Goal: Information Seeking & Learning: Learn about a topic

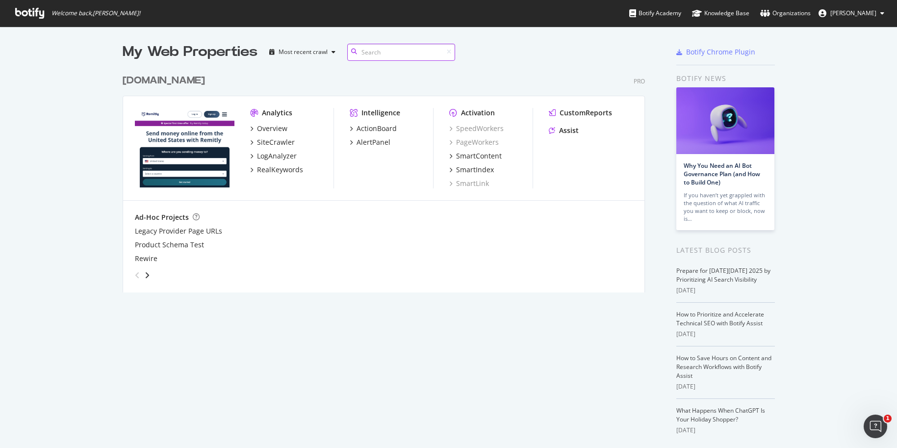
scroll to position [231, 530]
click at [167, 77] on div "[DOMAIN_NAME]" at bounding box center [164, 81] width 82 height 14
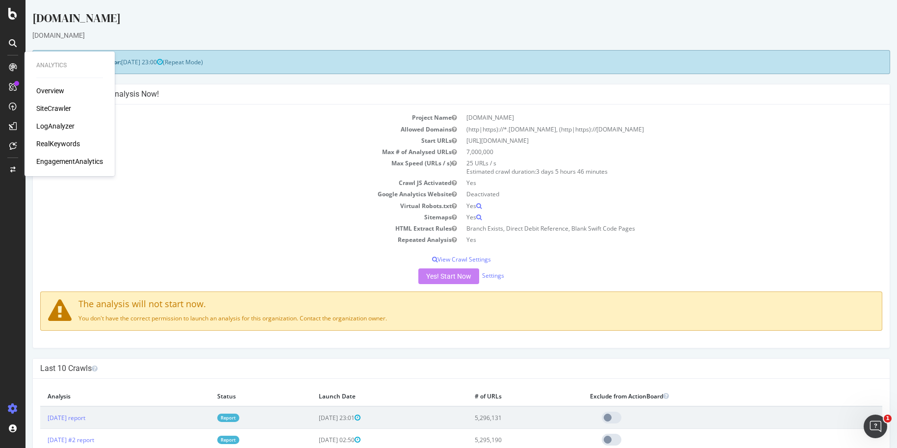
click at [62, 142] on div "RealKeywords" at bounding box center [58, 144] width 44 height 10
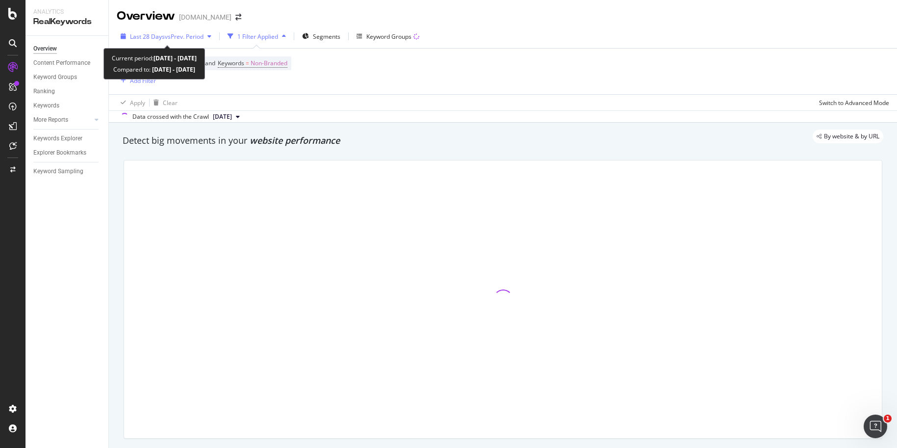
click at [185, 37] on span "vs Prev. Period" at bounding box center [184, 36] width 39 height 8
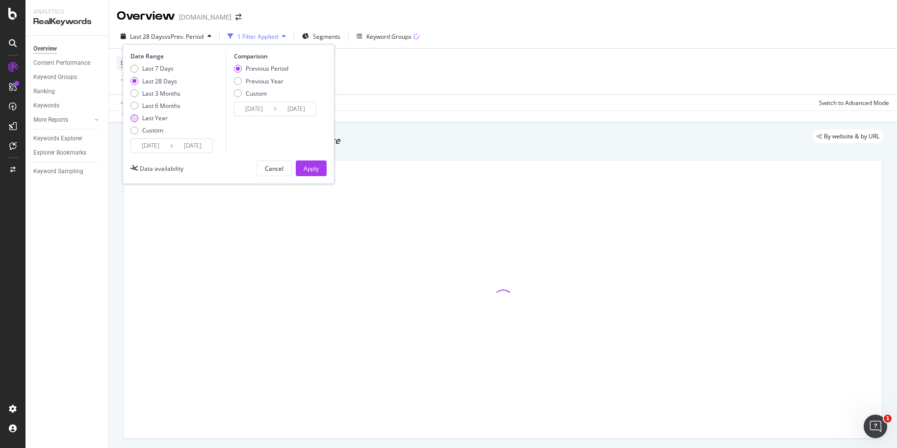
click at [149, 114] on div "Last Year" at bounding box center [155, 118] width 26 height 8
type input "[DATE]"
drag, startPoint x: 315, startPoint y: 164, endPoint x: 298, endPoint y: 110, distance: 56.5
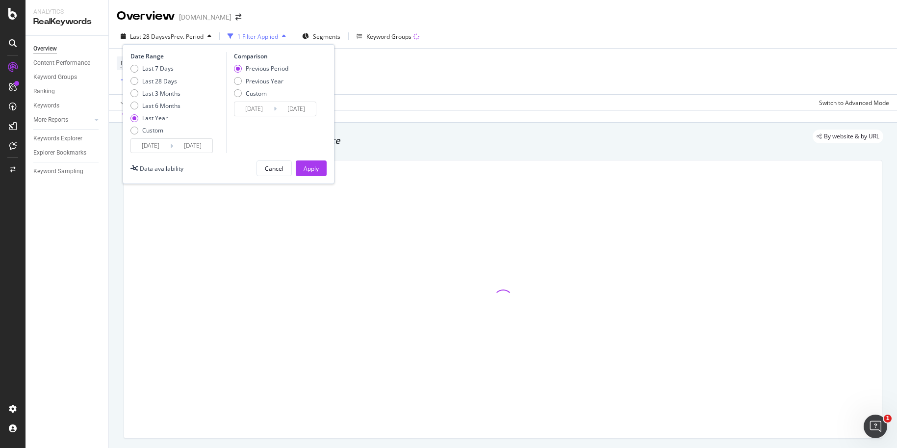
click at [314, 165] on div "Apply" at bounding box center [311, 168] width 15 height 8
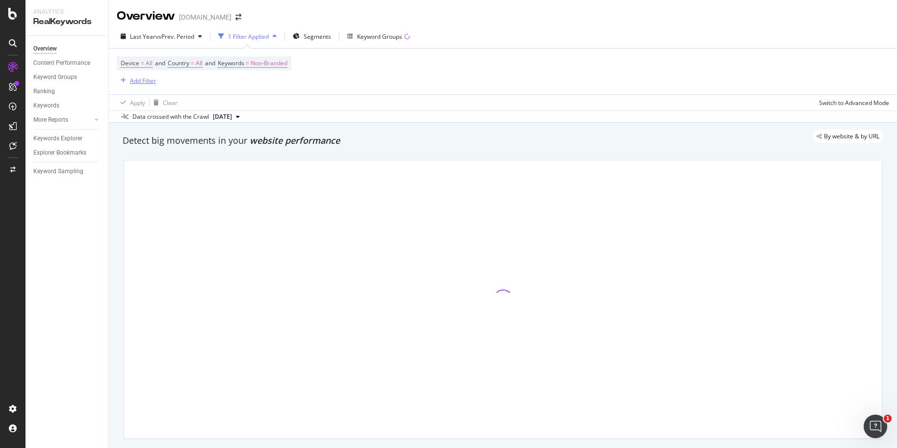
click at [140, 82] on div "Add Filter" at bounding box center [143, 81] width 26 height 8
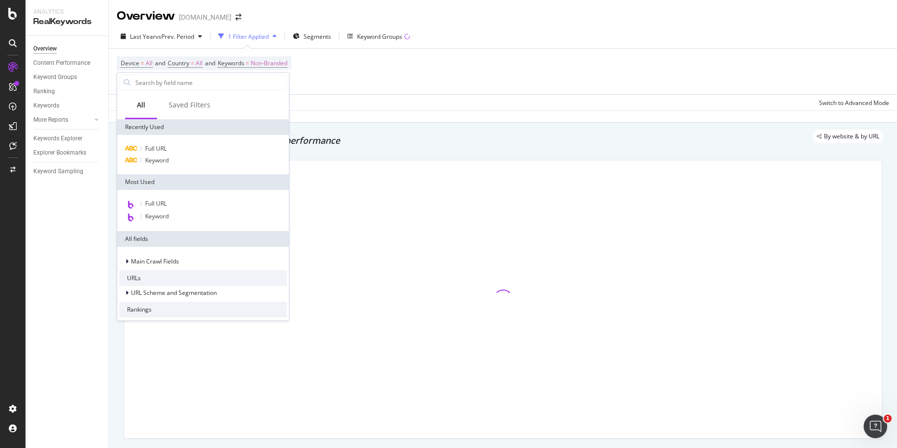
click at [177, 141] on div "Full URL Keyword" at bounding box center [203, 154] width 172 height 39
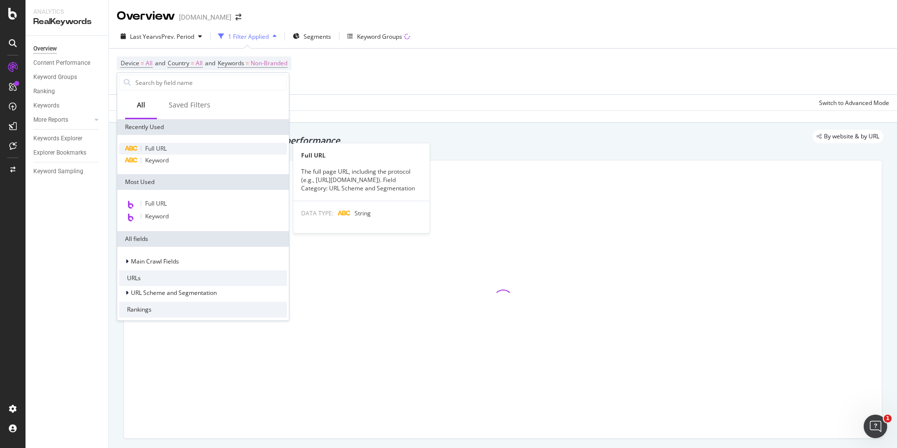
click at [177, 145] on div "Full URL" at bounding box center [203, 149] width 168 height 12
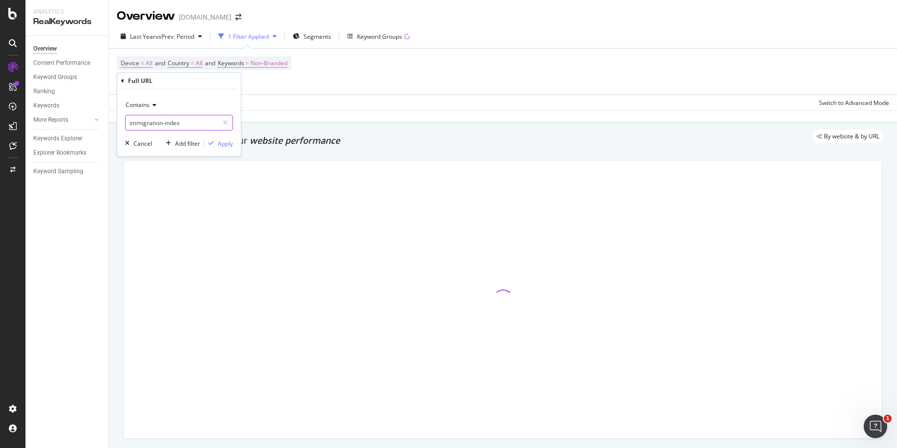
drag, startPoint x: 200, startPoint y: 128, endPoint x: 168, endPoint y: 136, distance: 33.1
click at [107, 126] on body "Analytics RealKeywords Overview Content Performance Keyword Groups Ranking Keyw…" at bounding box center [448, 224] width 897 height 448
paste input "[DOMAIN_NAME][URL]"
type input "[DOMAIN_NAME][URL]"
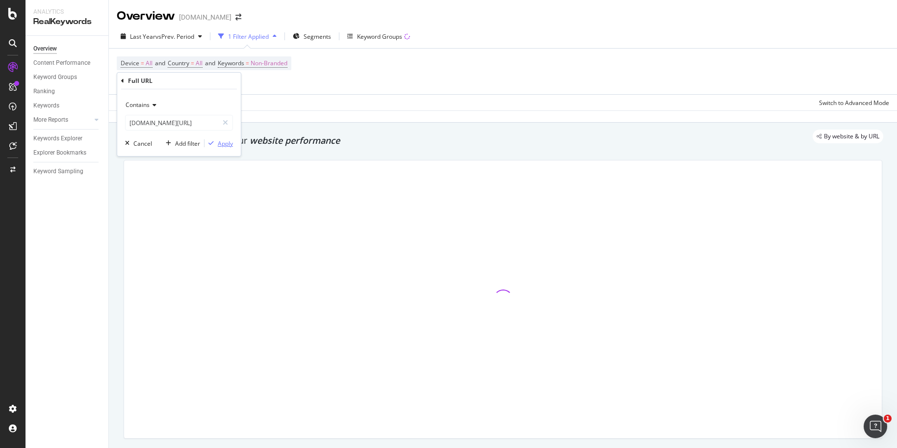
drag, startPoint x: 223, startPoint y: 144, endPoint x: 232, endPoint y: 135, distance: 12.5
click at [223, 144] on div "Apply" at bounding box center [225, 143] width 15 height 8
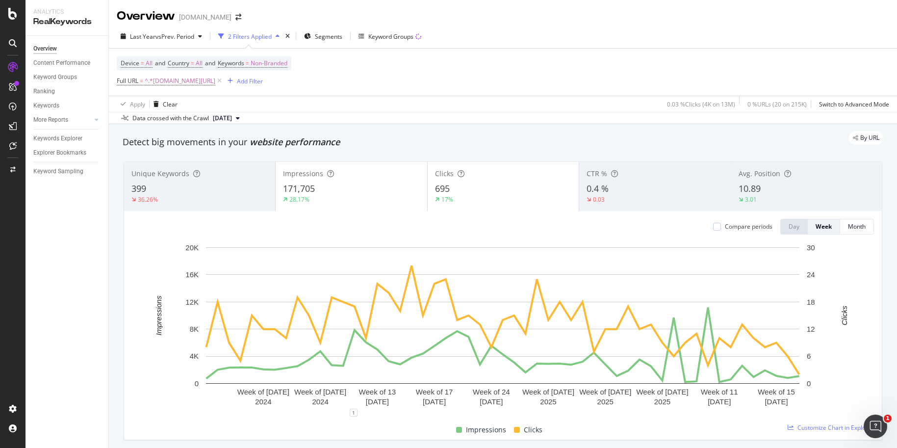
click at [469, 196] on div "17%" at bounding box center [503, 199] width 136 height 9
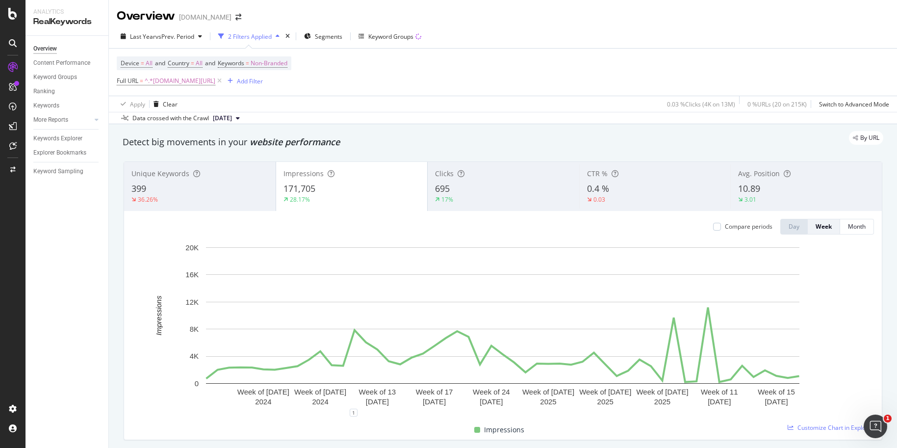
click at [359, 194] on div "171,705" at bounding box center [352, 188] width 137 height 13
click at [453, 192] on div "695" at bounding box center [503, 188] width 137 height 13
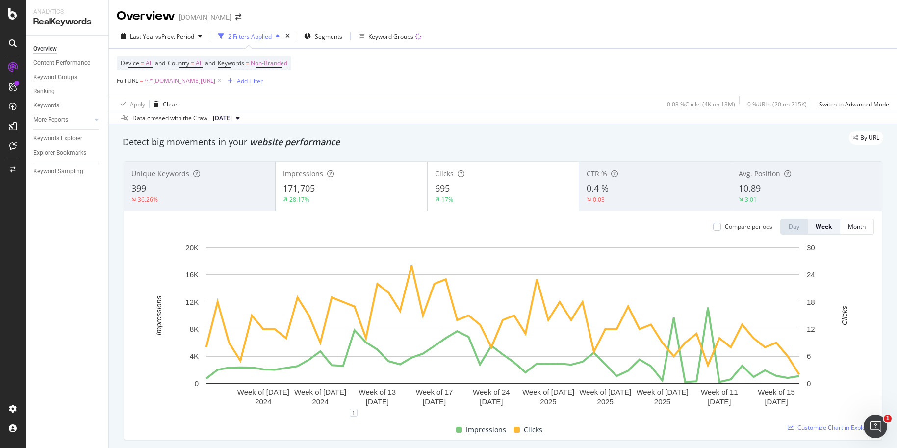
click at [375, 186] on div "171,705" at bounding box center [351, 188] width 136 height 13
